Goal: Transaction & Acquisition: Purchase product/service

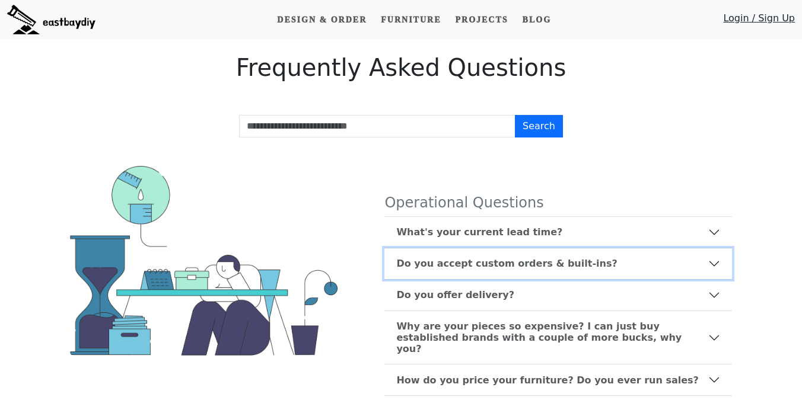
click at [426, 257] on button "Do you accept custom orders & built-ins?" at bounding box center [558, 264] width 348 height 31
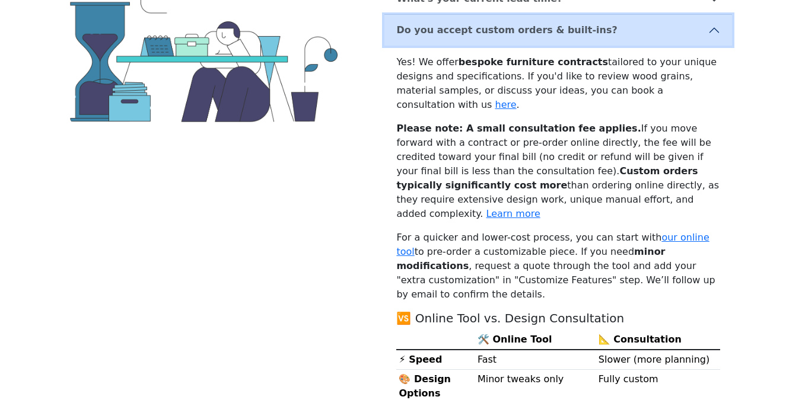
scroll to position [280, 0]
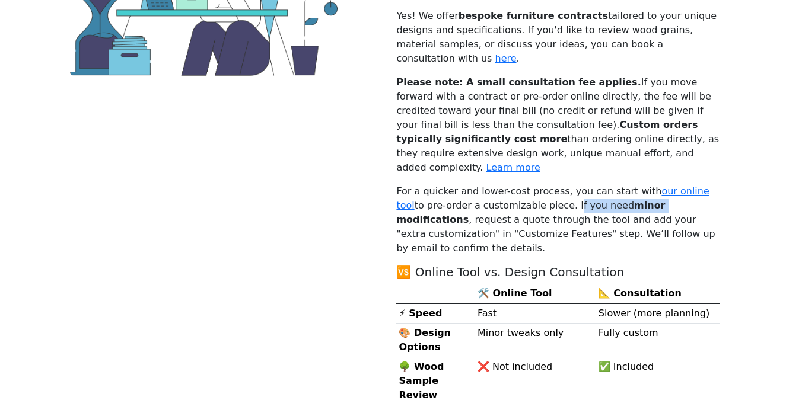
drag, startPoint x: 536, startPoint y: 177, endPoint x: 614, endPoint y: 179, distance: 78.9
click at [614, 184] on p "For a quicker and lower-cost process, you can start with our online tool to pre…" at bounding box center [558, 219] width 324 height 71
click at [615, 186] on p "For a quicker and lower-cost process, you can start with our online tool to pre…" at bounding box center [558, 219] width 324 height 71
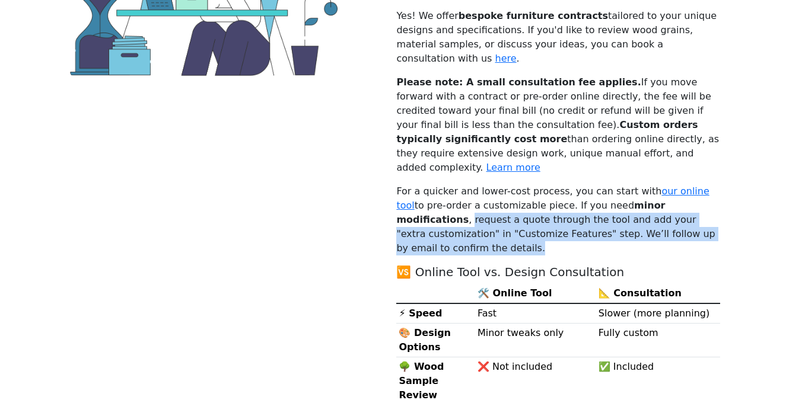
drag, startPoint x: 683, startPoint y: 179, endPoint x: 673, endPoint y: 204, distance: 26.9
click at [673, 204] on p "For a quicker and lower-cost process, you can start with our online tool to pre…" at bounding box center [558, 219] width 324 height 71
copy p "request a quote through the tool and add your "extra customization" in "Customi…"
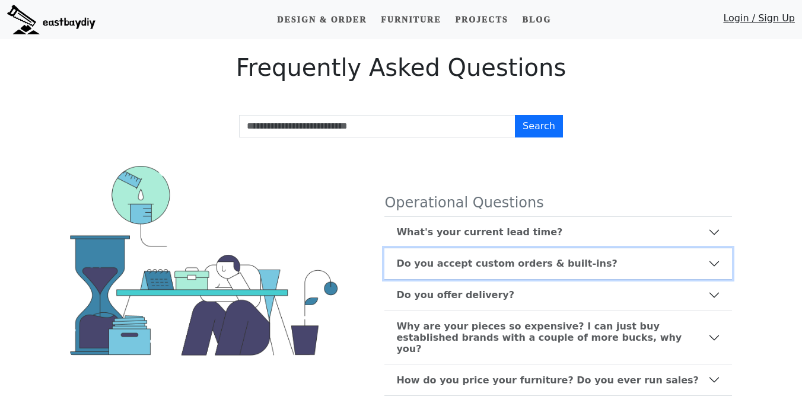
click at [499, 268] on b "Do you accept custom orders & built-ins?" at bounding box center [506, 263] width 221 height 11
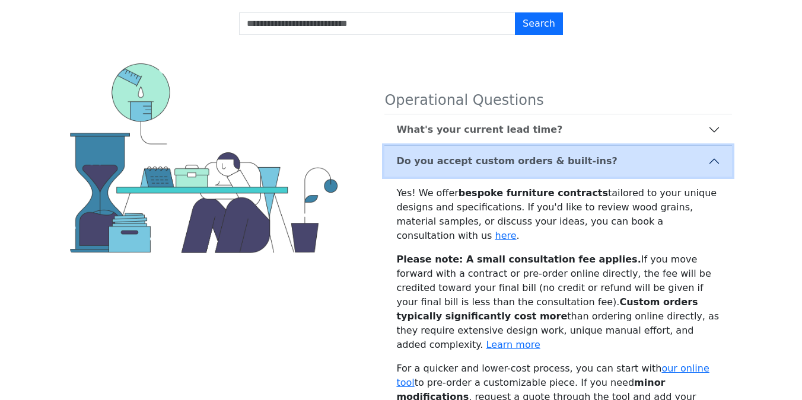
scroll to position [127, 0]
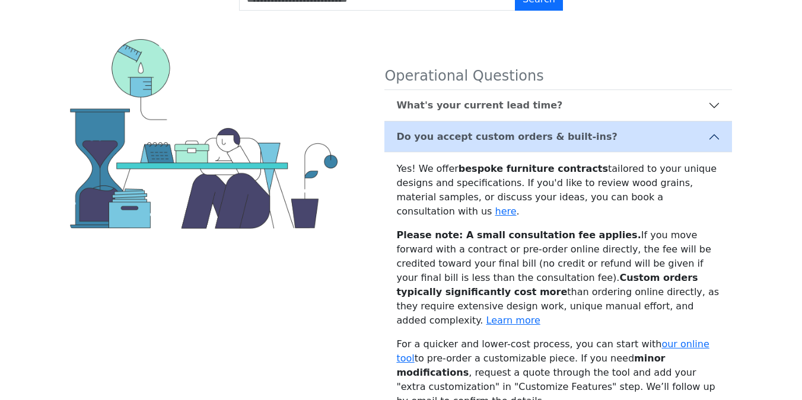
drag, startPoint x: 472, startPoint y: 267, endPoint x: 493, endPoint y: 278, distance: 23.6
click at [493, 278] on p "Please note: A small consultation fee applies. If you move forward with a contr…" at bounding box center [558, 278] width 324 height 100
copy p "Custom orders typically significantly cost more than ordering online directly"
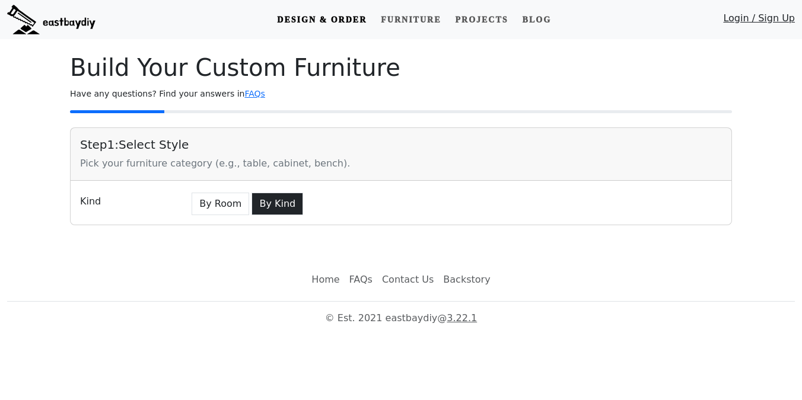
click at [257, 210] on button "By Kind" at bounding box center [277, 204] width 52 height 23
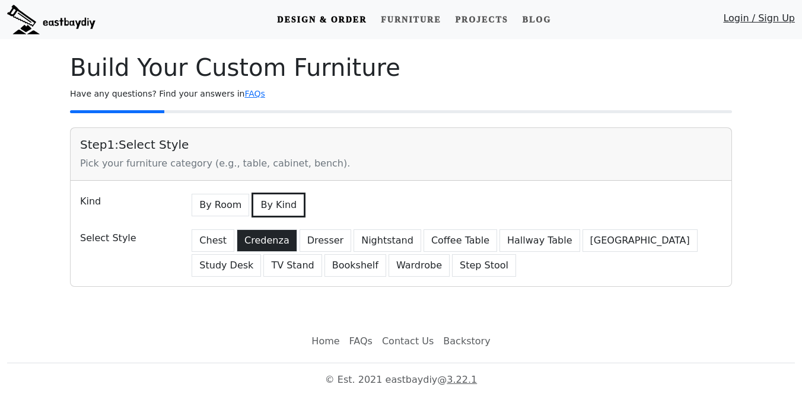
click at [259, 243] on button "Credenza" at bounding box center [267, 241] width 60 height 23
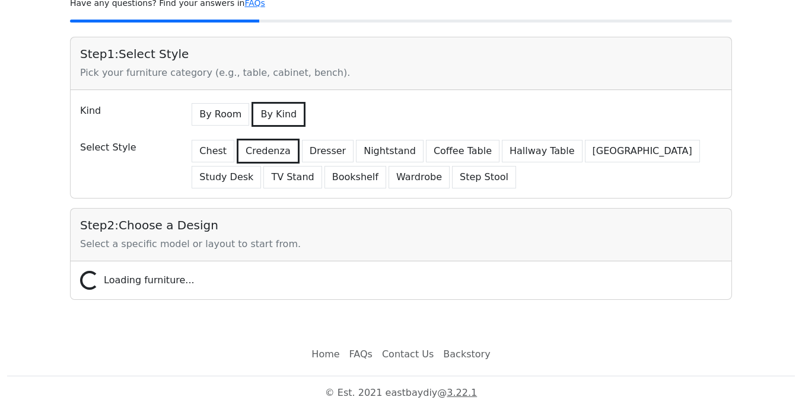
scroll to position [100, 0]
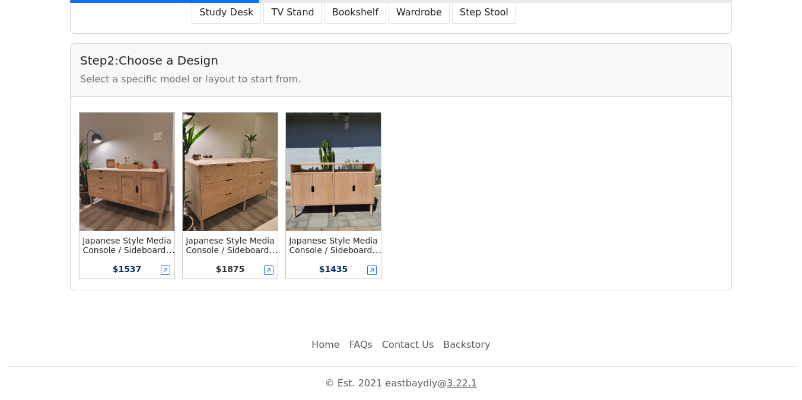
click at [244, 269] on div "$ 1875" at bounding box center [230, 269] width 95 height 19
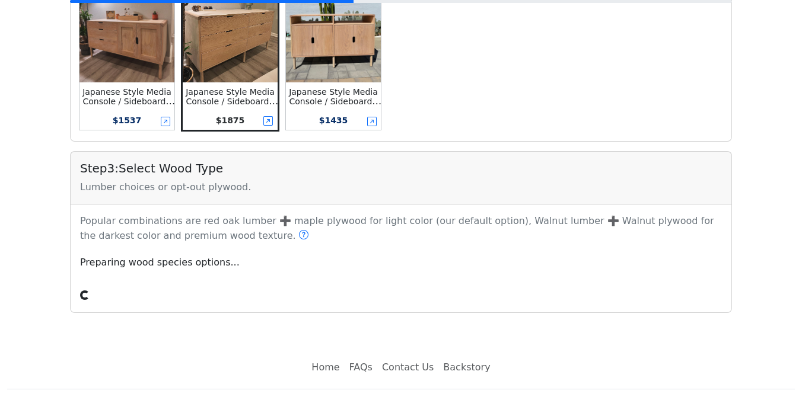
scroll to position [413, 0]
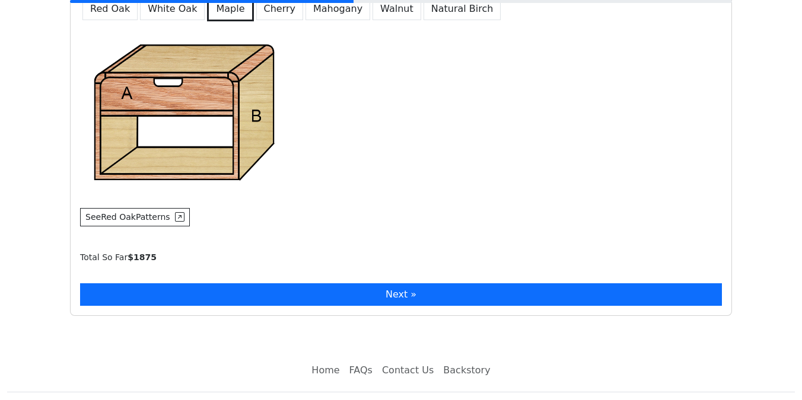
click at [241, 296] on button "Next »" at bounding box center [401, 295] width 642 height 23
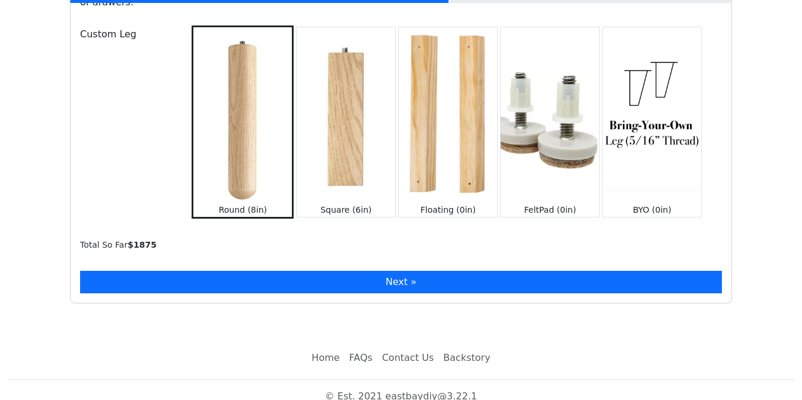
click at [237, 271] on button "Next »" at bounding box center [401, 282] width 642 height 23
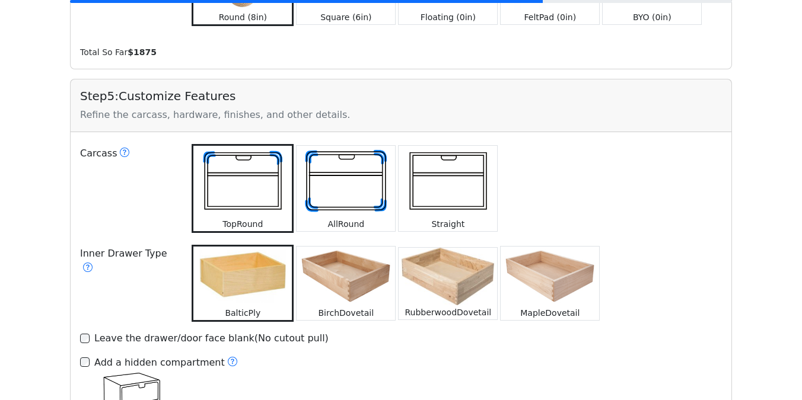
scroll to position [1511, 0]
